Goal: Task Accomplishment & Management: Manage account settings

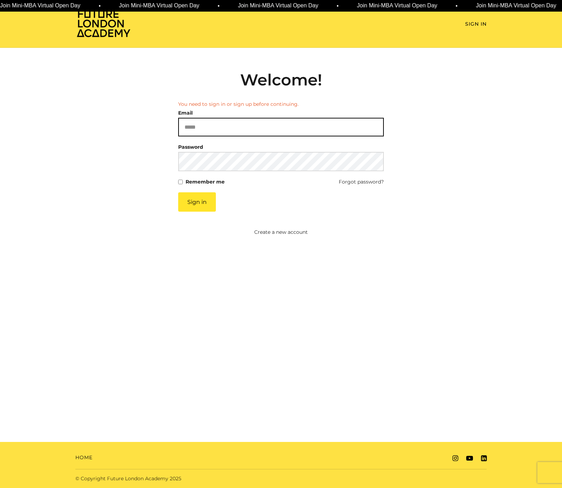
click at [350, 127] on input "Email" at bounding box center [280, 127] width 205 height 19
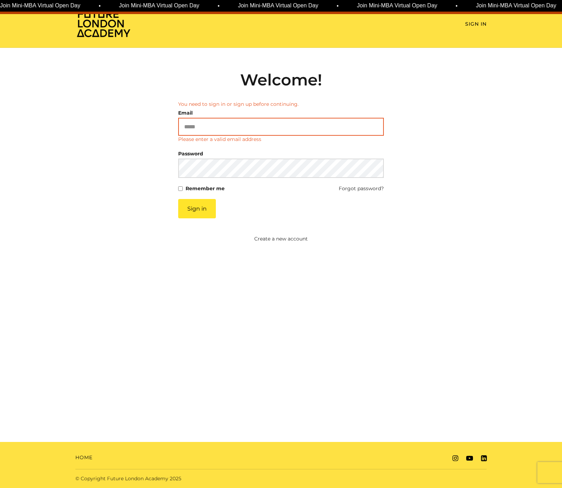
click at [364, 128] on input "Email" at bounding box center [280, 127] width 205 height 18
click at [374, 488] on com-1password-button at bounding box center [281, 488] width 562 height 0
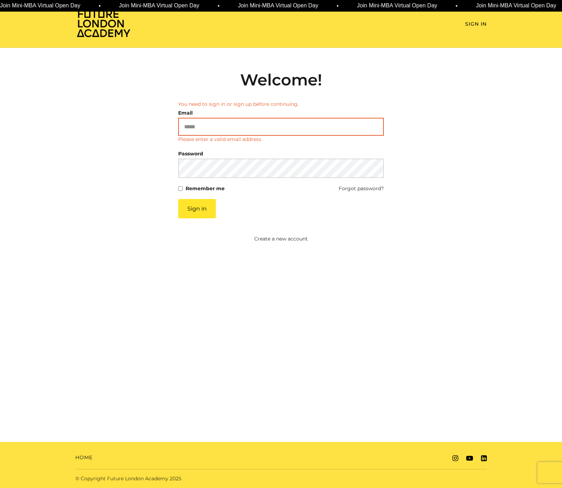
type input "**********"
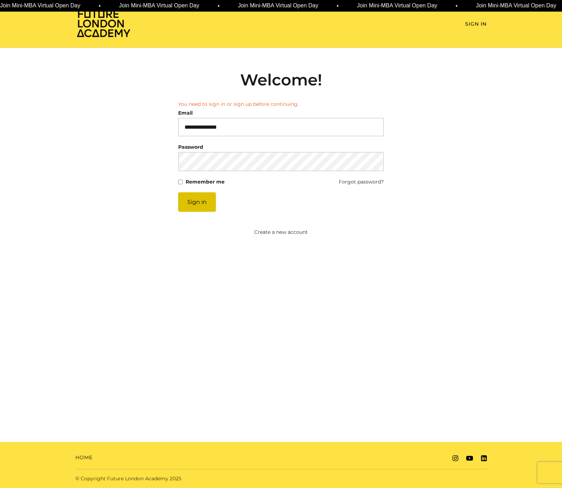
click at [210, 201] on button "Sign in" at bounding box center [197, 201] width 38 height 19
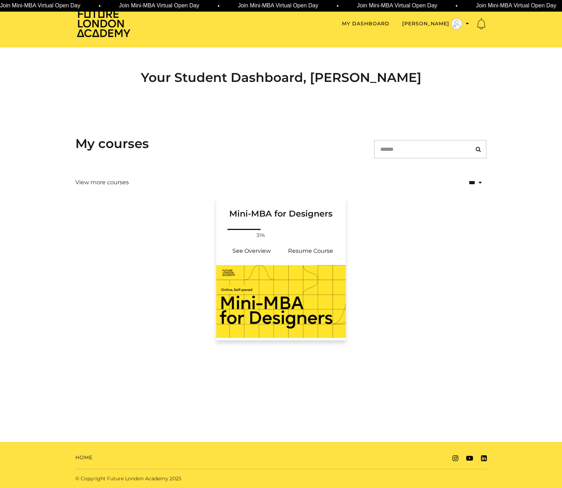
click at [283, 223] on link "Mini-MBA for Designers" at bounding box center [280, 212] width 129 height 30
